Goal: Download file/media

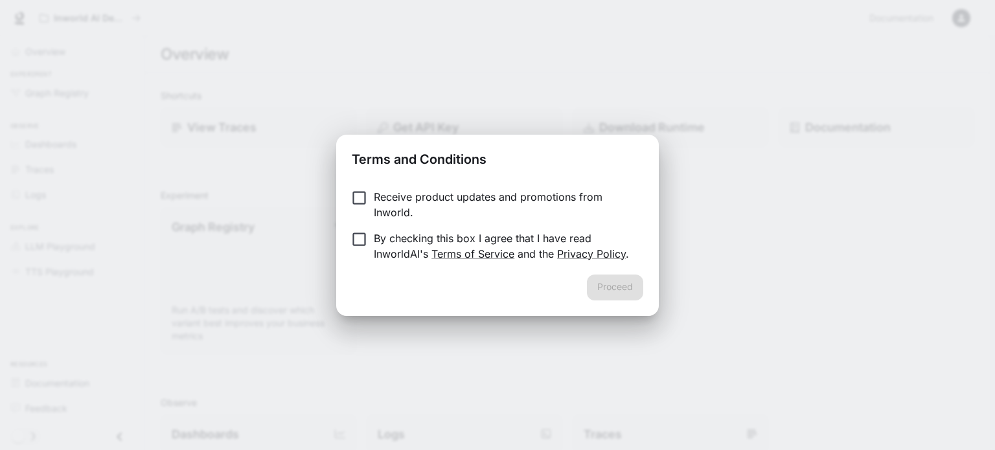
click at [528, 239] on p "By checking this box I agree that I have read InworldAI's Terms of Service and …" at bounding box center [503, 246] width 259 height 31
click at [608, 290] on button "Proceed" at bounding box center [615, 288] width 56 height 26
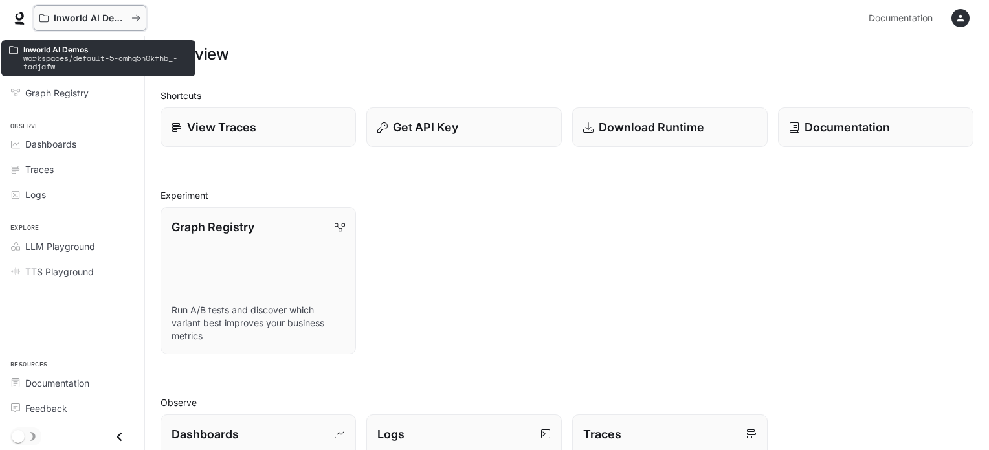
click at [132, 17] on icon "All workspaces" at bounding box center [136, 18] width 8 height 6
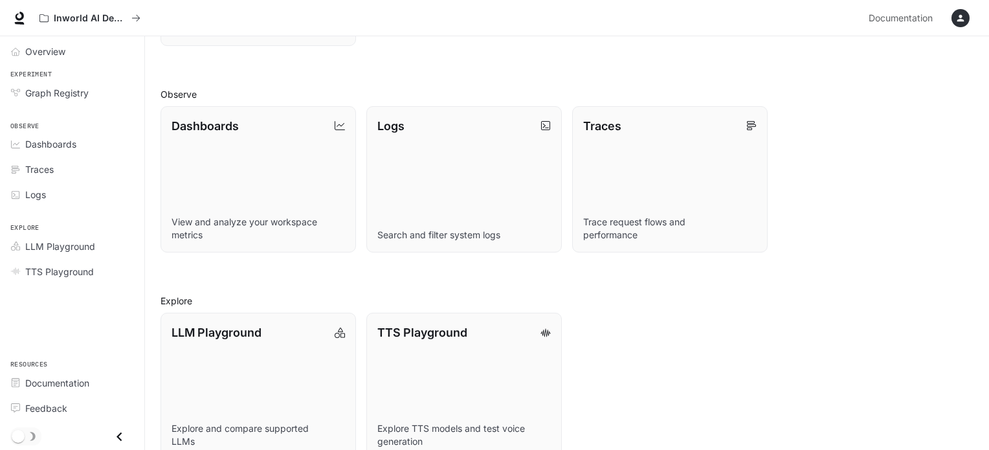
scroll to position [332, 0]
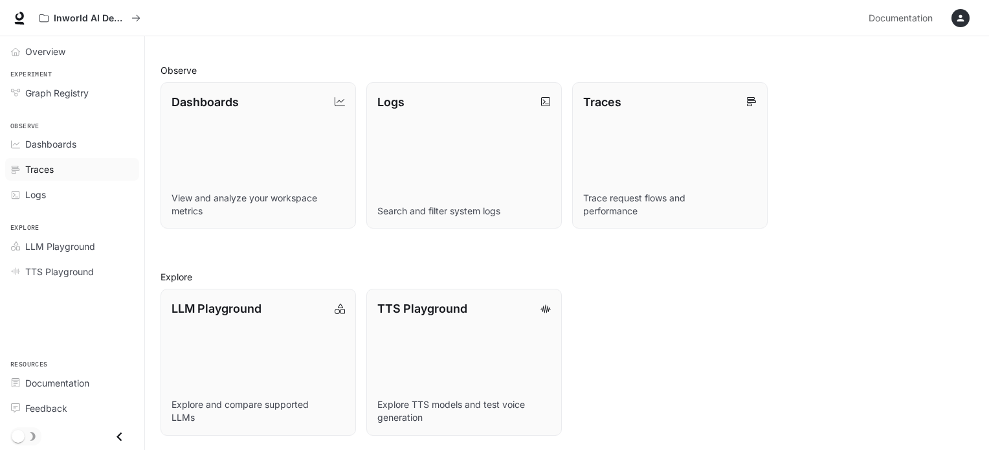
click at [50, 167] on span "Traces" at bounding box center [39, 170] width 28 height 14
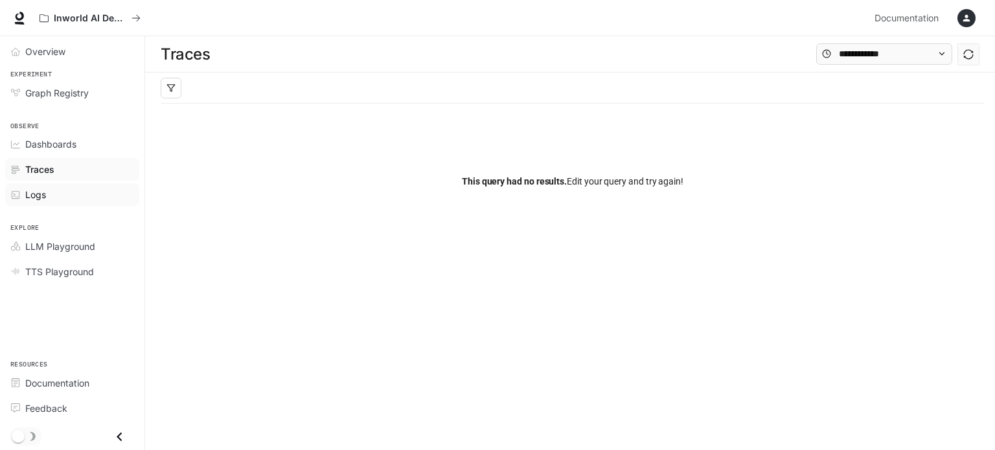
click at [48, 199] on div "Logs" at bounding box center [79, 195] width 108 height 14
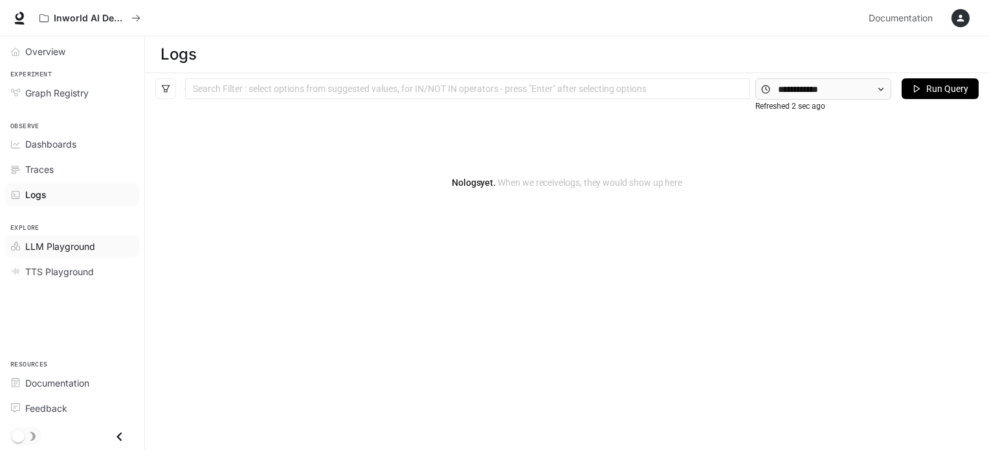
click at [58, 244] on span "LLM Playground" at bounding box center [60, 247] width 70 height 14
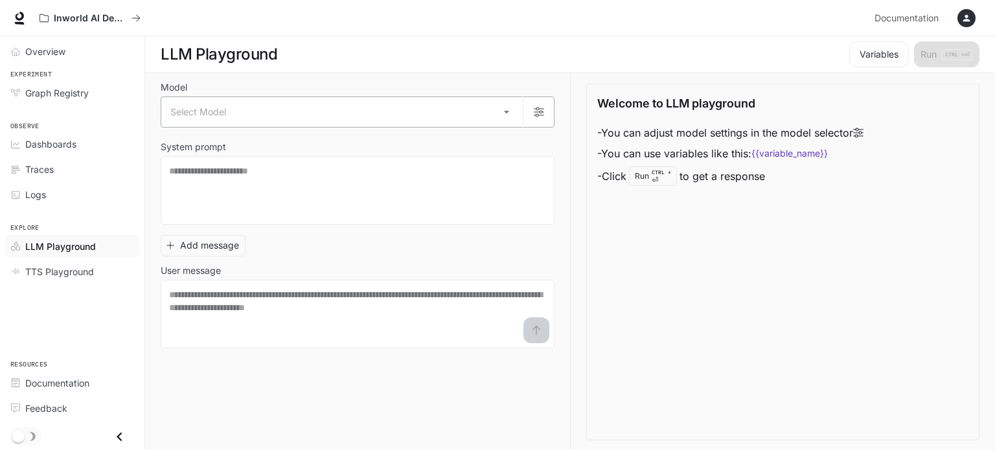
click at [253, 112] on body "Skip to main content Inworld AI Demos Documentation Documentation Portal Overvi…" at bounding box center [497, 225] width 995 height 451
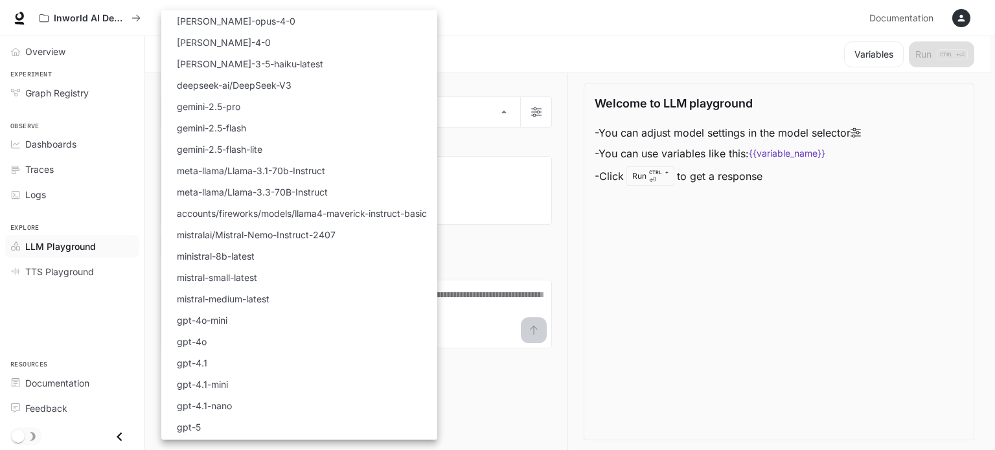
click at [554, 49] on div at bounding box center [497, 225] width 995 height 450
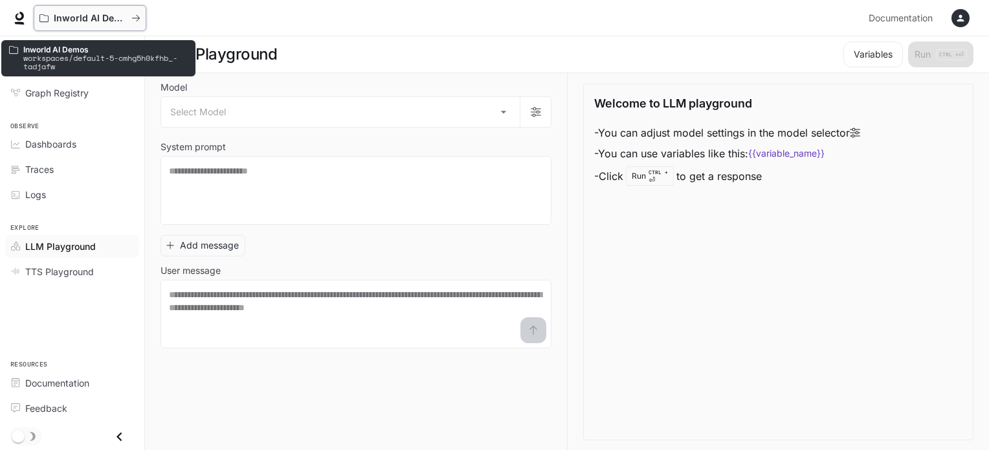
click at [70, 17] on p "Inworld AI Demos" at bounding box center [90, 18] width 73 height 11
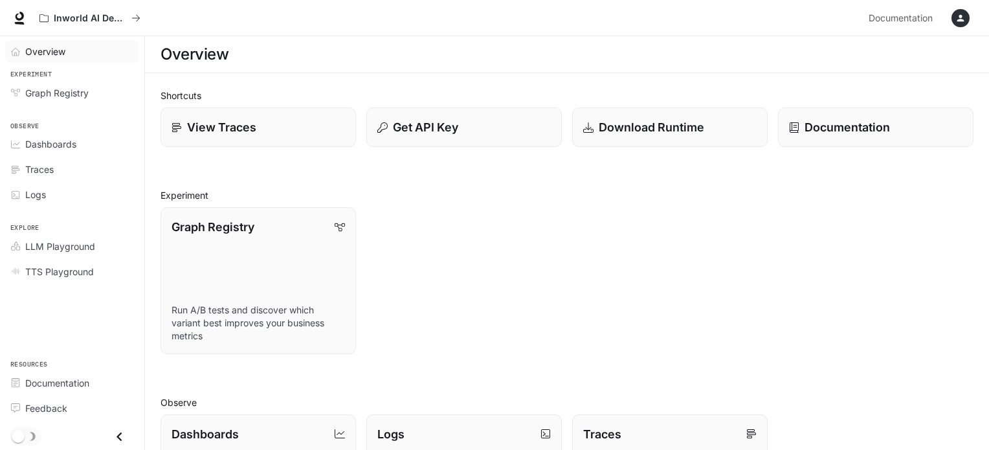
click at [50, 52] on span "Overview" at bounding box center [45, 52] width 40 height 14
click at [657, 130] on p "Download Runtime" at bounding box center [651, 126] width 107 height 17
